Goal: Information Seeking & Learning: Find specific page/section

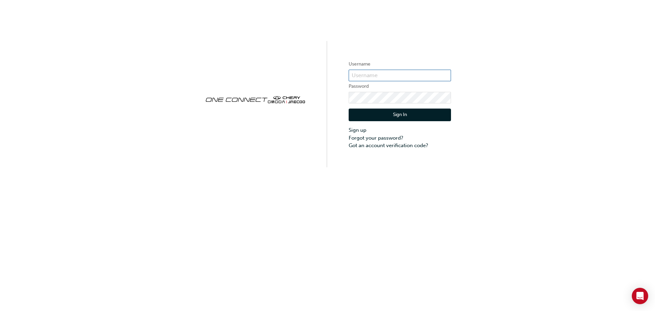
type input "CHAU1454"
click at [386, 113] on button "Sign In" at bounding box center [400, 115] width 102 height 13
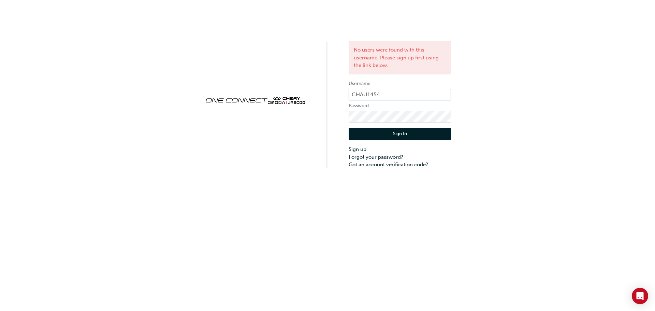
click at [381, 93] on input "CHAU1454" at bounding box center [400, 95] width 102 height 12
click at [374, 140] on button "Sign In" at bounding box center [400, 134] width 102 height 13
click at [381, 157] on link "Forgot your password?" at bounding box center [400, 157] width 102 height 8
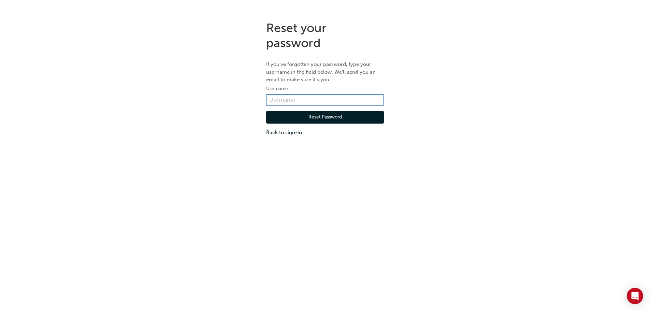
click at [293, 96] on input "text" at bounding box center [325, 100] width 118 height 12
type input "[PERSON_NAME][EMAIL_ADDRESS][PERSON_NAME][DOMAIN_NAME]"
click at [296, 118] on button "Reset Password" at bounding box center [325, 117] width 118 height 13
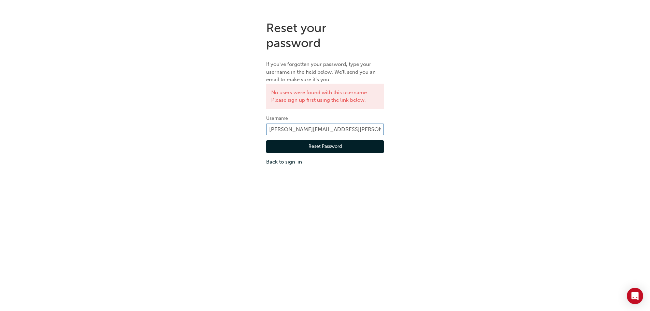
drag, startPoint x: 357, startPoint y: 130, endPoint x: 176, endPoint y: 113, distance: 181.5
click at [176, 113] on div "Reset your password If you've forgotten your password, type your username in th…" at bounding box center [325, 93] width 650 height 156
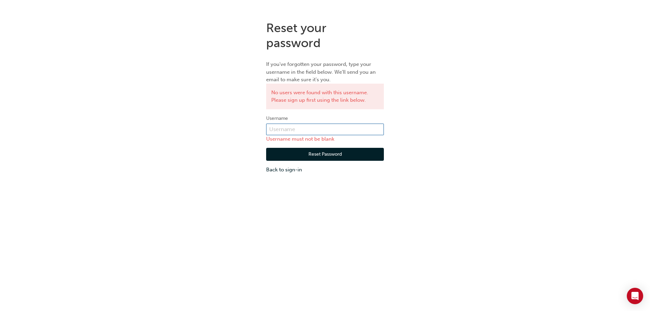
click at [316, 130] on input "text" at bounding box center [325, 130] width 118 height 12
type input "CHAU1454"
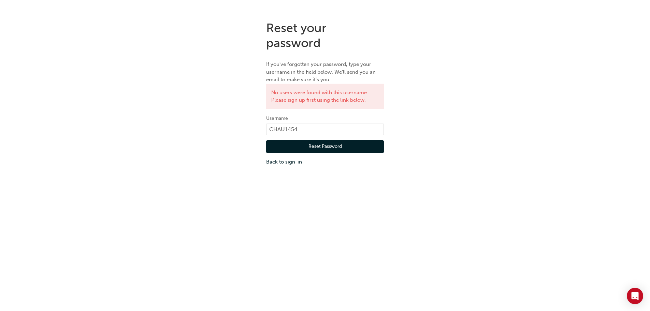
click at [319, 145] on button "Reset Password" at bounding box center [325, 146] width 118 height 13
drag, startPoint x: 315, startPoint y: 127, endPoint x: 243, endPoint y: 133, distance: 72.7
click at [243, 133] on div "Reset your password If you've forgotten your password, type your username in th…" at bounding box center [325, 93] width 650 height 156
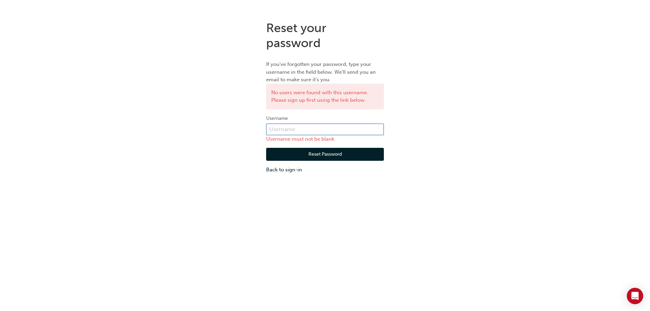
click at [293, 131] on input "text" at bounding box center [325, 130] width 118 height 12
type input "CEM_AU_James.[PERSON_NAME]"
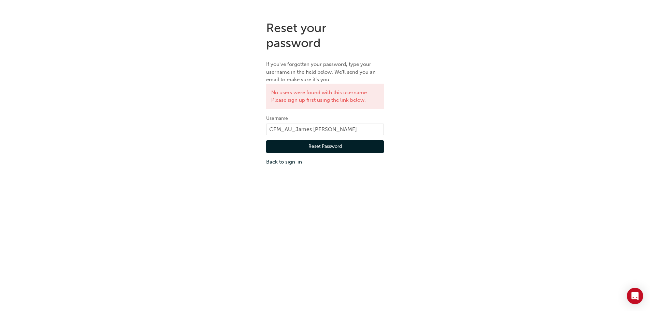
click at [326, 147] on button "Reset Password" at bounding box center [325, 146] width 118 height 13
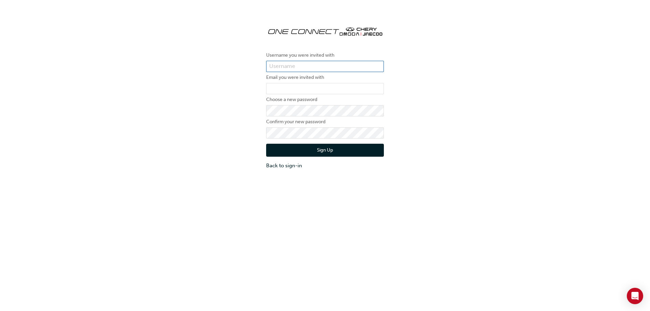
click at [335, 64] on input "text" at bounding box center [325, 67] width 118 height 12
type input "CHAU1454"
click at [323, 89] on input "email" at bounding box center [325, 89] width 118 height 12
type input "james.scott@dubboauto.com.au"
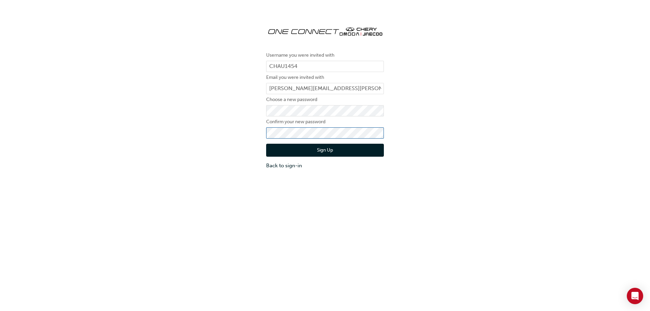
click button "Sign Up" at bounding box center [325, 150] width 118 height 13
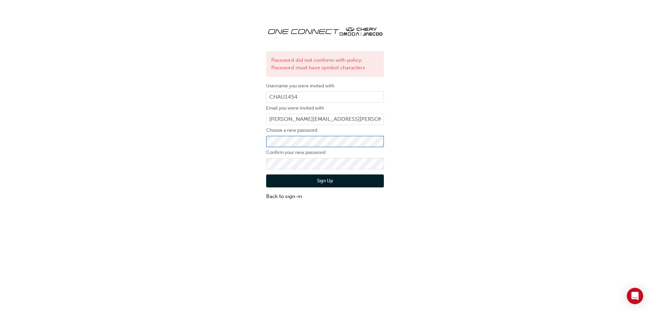
click at [237, 145] on div "Password did not conform with policy: Password must have symbol characters User…" at bounding box center [325, 110] width 650 height 190
click button "Sign Up" at bounding box center [325, 180] width 118 height 13
click at [282, 183] on button "Sign Up" at bounding box center [325, 180] width 118 height 13
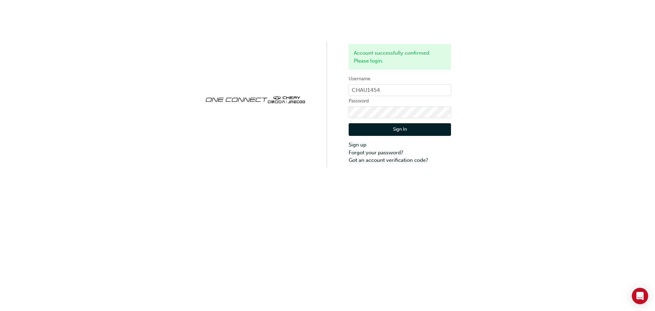
click at [399, 126] on button "Sign In" at bounding box center [400, 129] width 102 height 13
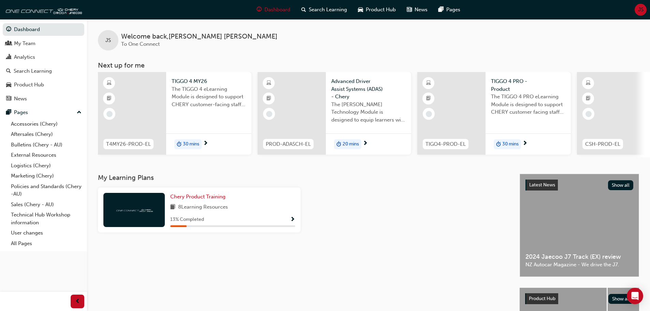
click at [425, 233] on div at bounding box center [407, 212] width 208 height 51
click at [35, 144] on link "Bulletins (Chery - AU)" at bounding box center [46, 145] width 76 height 11
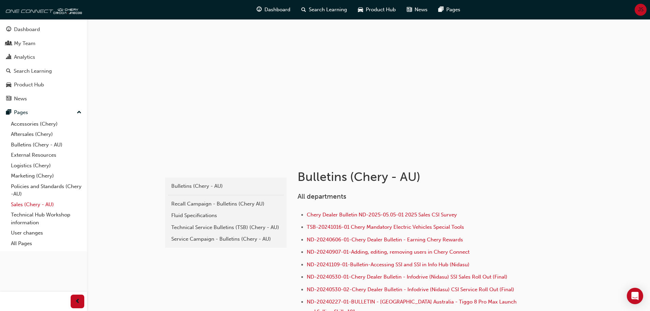
click at [38, 204] on link "Sales (Chery - AU)" at bounding box center [46, 204] width 76 height 11
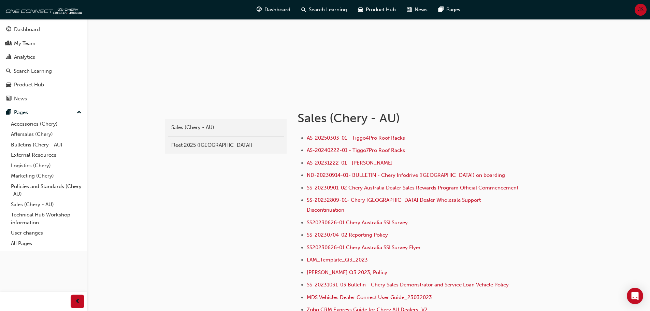
scroll to position [68, 0]
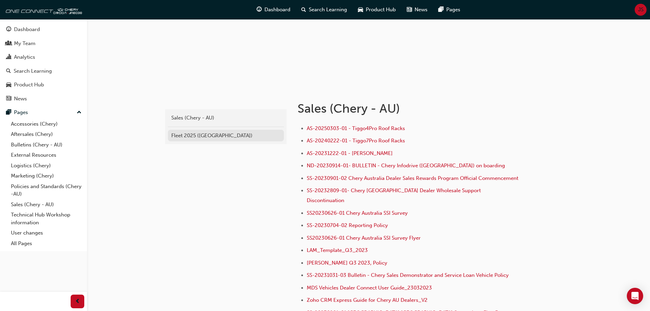
click at [206, 137] on div "Fleet 2025 (Chery)" at bounding box center [225, 136] width 109 height 8
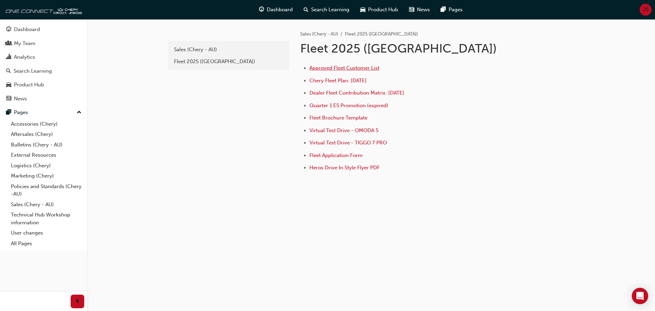
click at [375, 69] on span "Approved Fleet Customer List" at bounding box center [345, 68] width 70 height 6
